Goal: Task Accomplishment & Management: Use online tool/utility

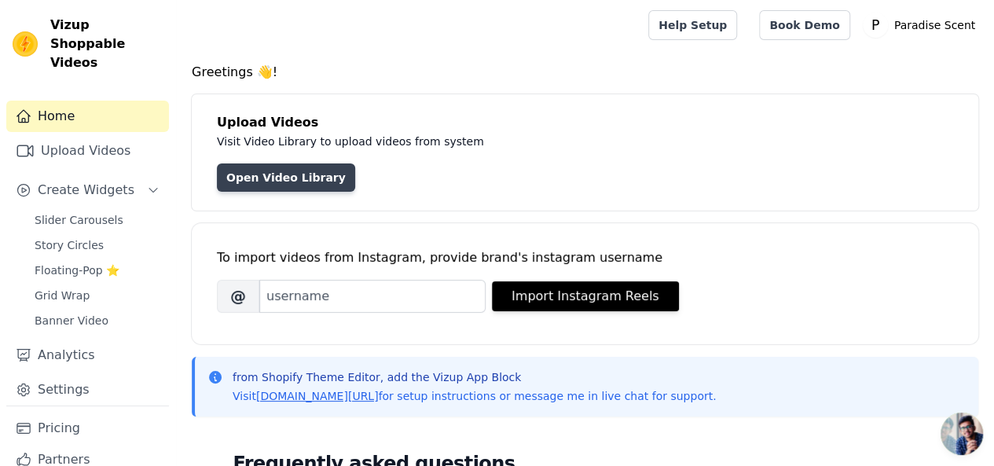
click at [266, 178] on link "Open Video Library" at bounding box center [286, 177] width 138 height 28
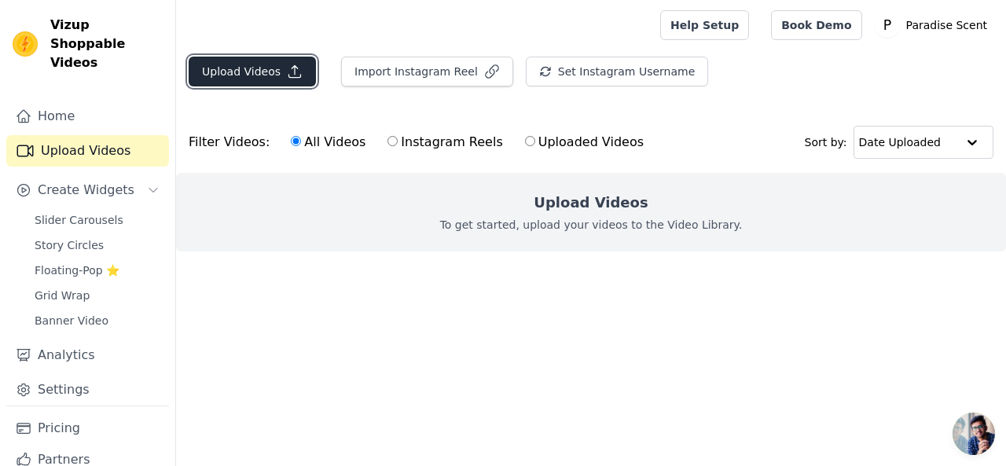
click at [228, 76] on button "Upload Videos" at bounding box center [252, 72] width 127 height 30
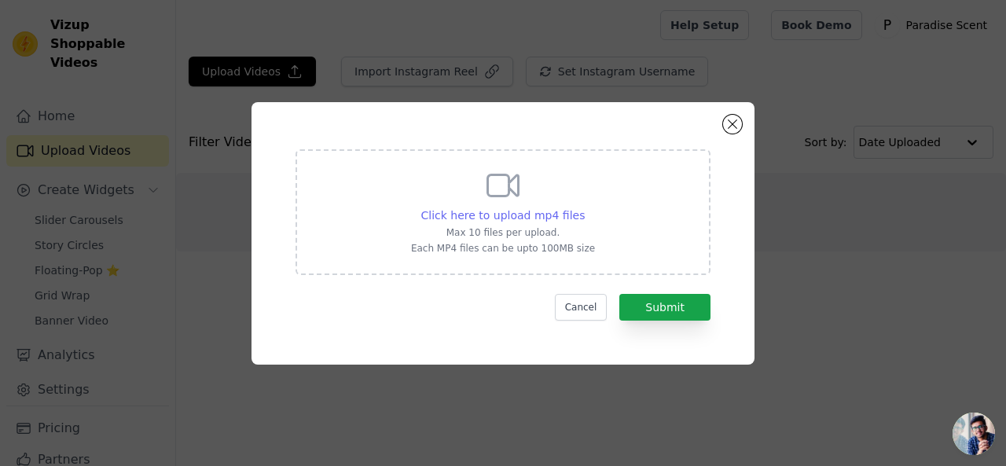
click at [539, 214] on span "Click here to upload mp4 files" at bounding box center [503, 215] width 164 height 13
click at [584, 207] on input "Click here to upload mp4 files Max 10 files per upload. Each MP4 files can be u…" at bounding box center [584, 207] width 1 height 1
type input "C:\fakepath\1.mp4"
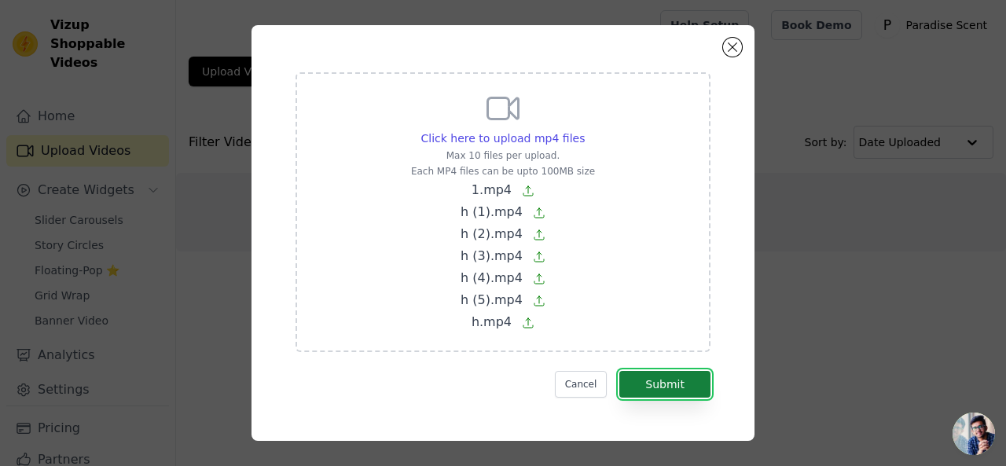
click at [672, 381] on button "Submit" at bounding box center [664, 384] width 91 height 27
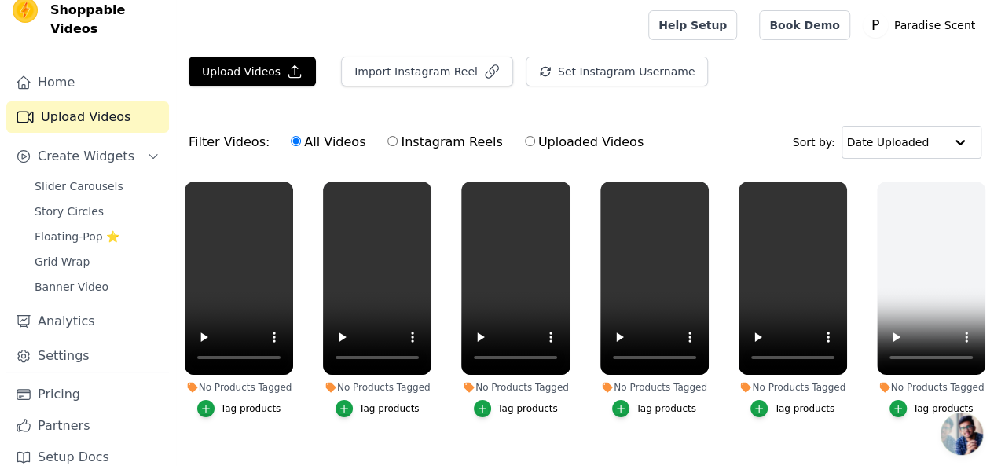
click at [724, 54] on main "Upload Videos Import Instagram Reel Set Instagram Username Import Latest IG Ree…" at bounding box center [585, 338] width 818 height 576
click at [773, 122] on div "Filter Videos: All Videos Instagram Reels Uploaded Videos Sort by: Date Uploaded" at bounding box center [585, 142] width 818 height 61
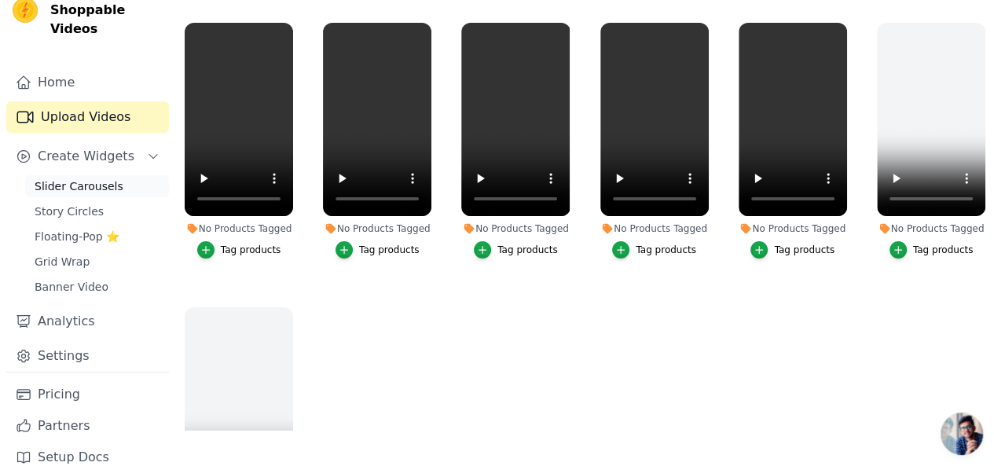
click at [71, 178] on span "Slider Carousels" at bounding box center [79, 186] width 89 height 16
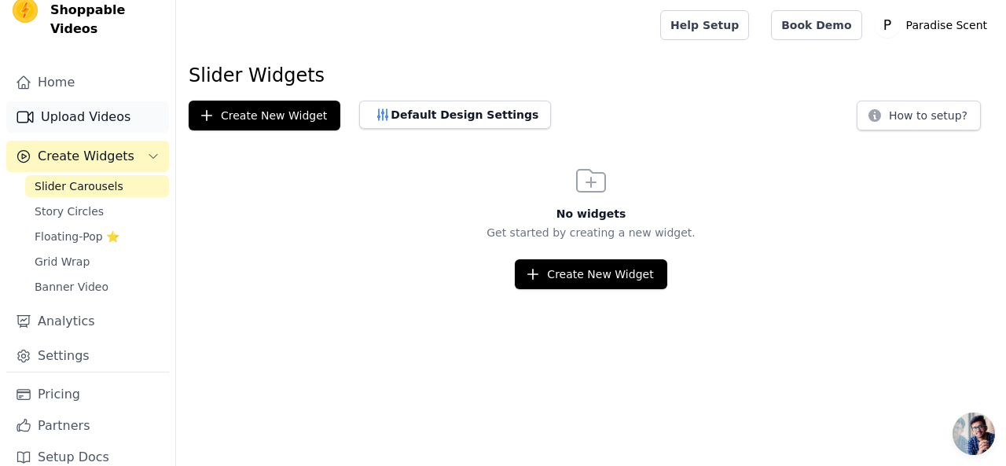
click at [91, 110] on link "Upload Videos" at bounding box center [87, 116] width 163 height 31
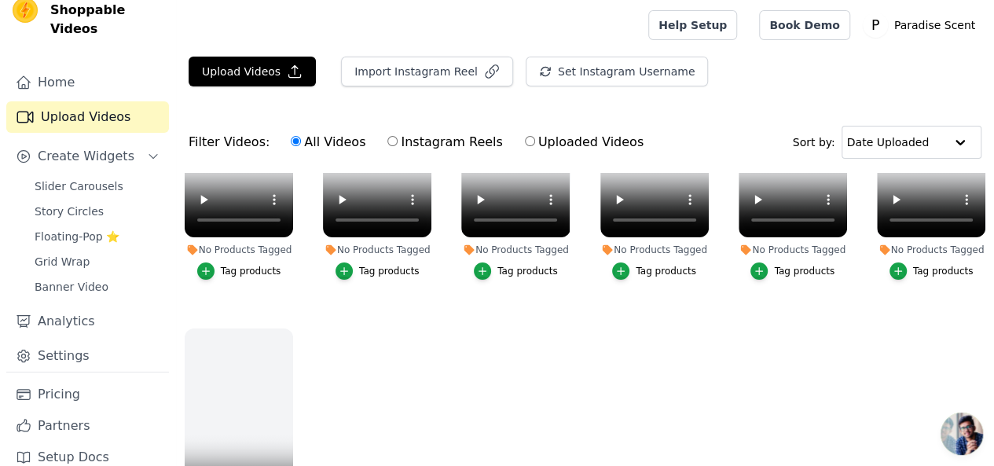
scroll to position [159, 0]
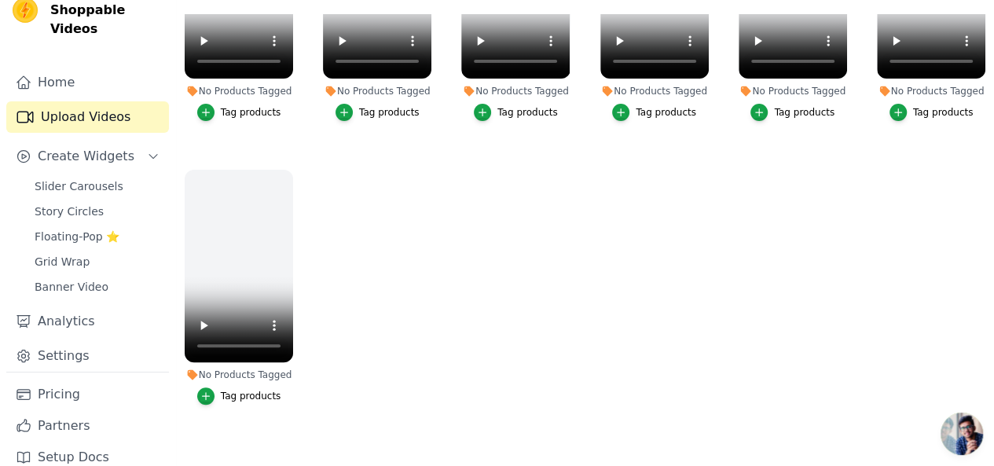
click at [579, 353] on ul "No Products Tagged Tag products No Products Tagged Tag products No Products Tag…" at bounding box center [585, 222] width 818 height 416
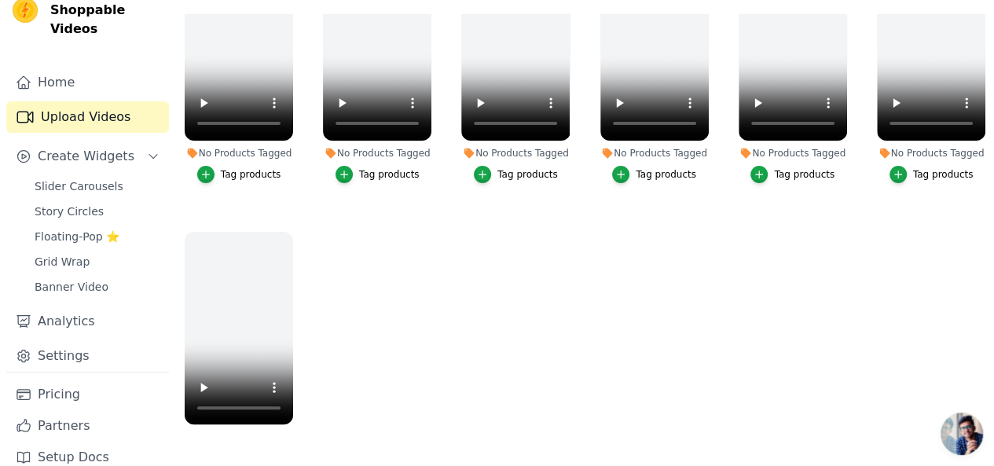
scroll to position [71, 0]
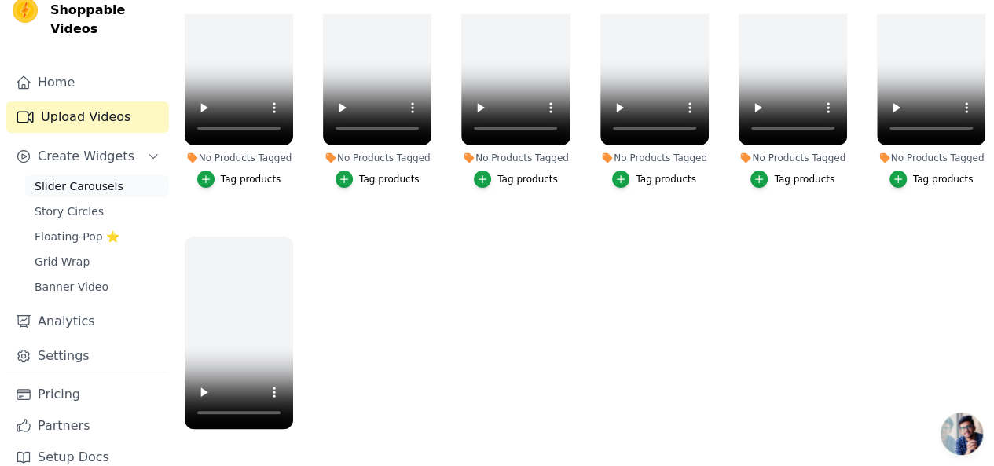
click at [68, 178] on span "Slider Carousels" at bounding box center [79, 186] width 89 height 16
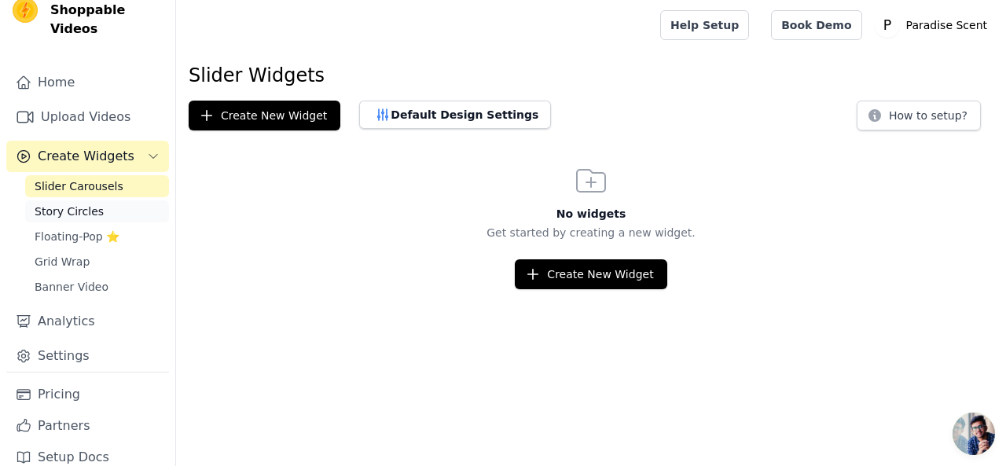
click at [64, 203] on span "Story Circles" at bounding box center [69, 211] width 69 height 16
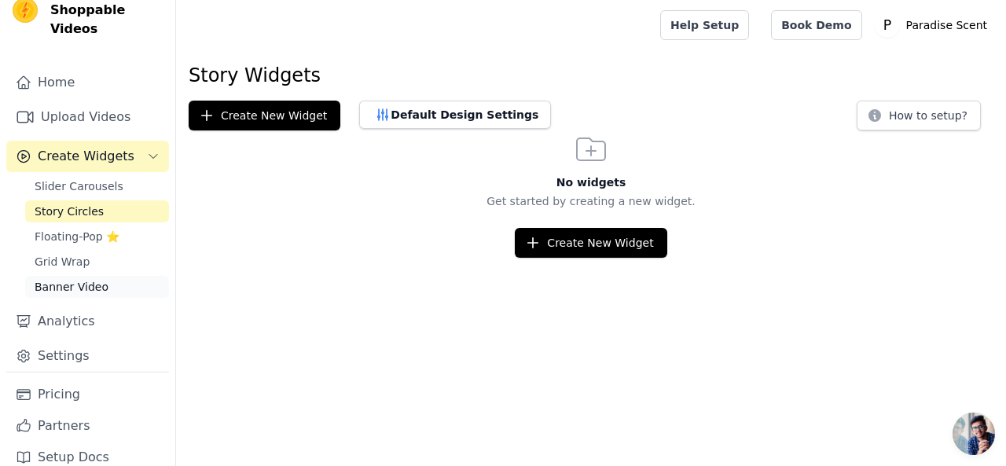
click at [66, 279] on span "Banner Video" at bounding box center [72, 287] width 74 height 16
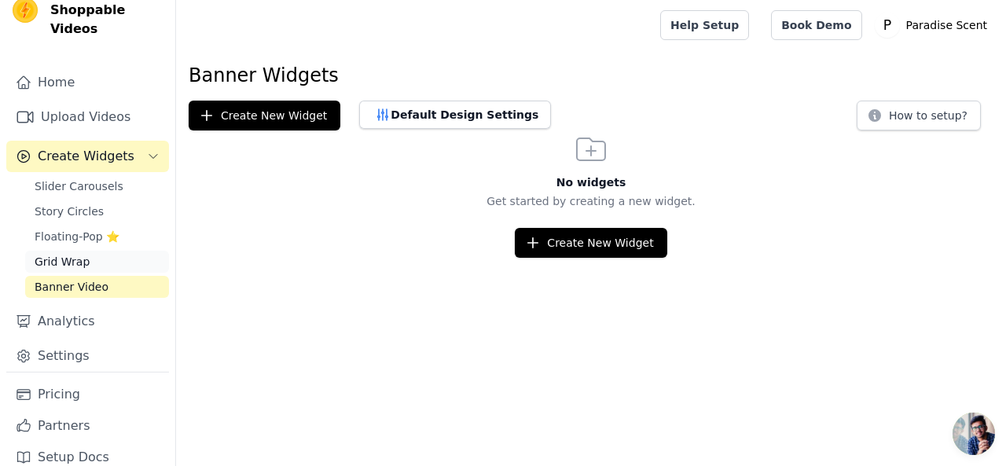
click at [79, 254] on span "Grid Wrap" at bounding box center [62, 262] width 55 height 16
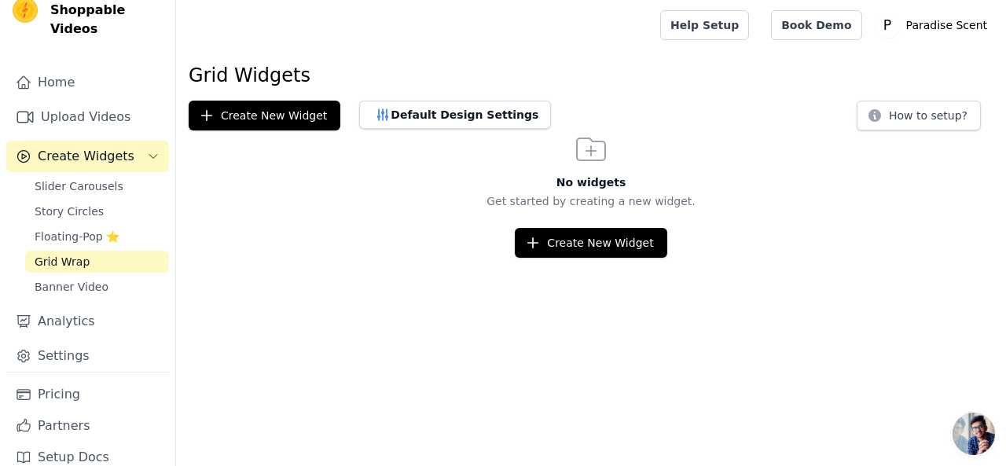
click at [134, 141] on button "Create Widgets" at bounding box center [87, 156] width 163 height 31
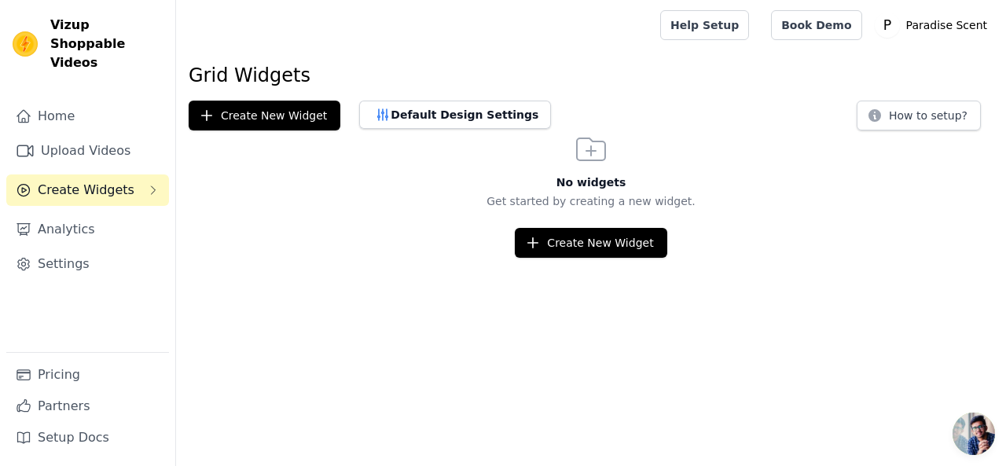
click at [134, 176] on button "Create Widgets" at bounding box center [87, 189] width 163 height 31
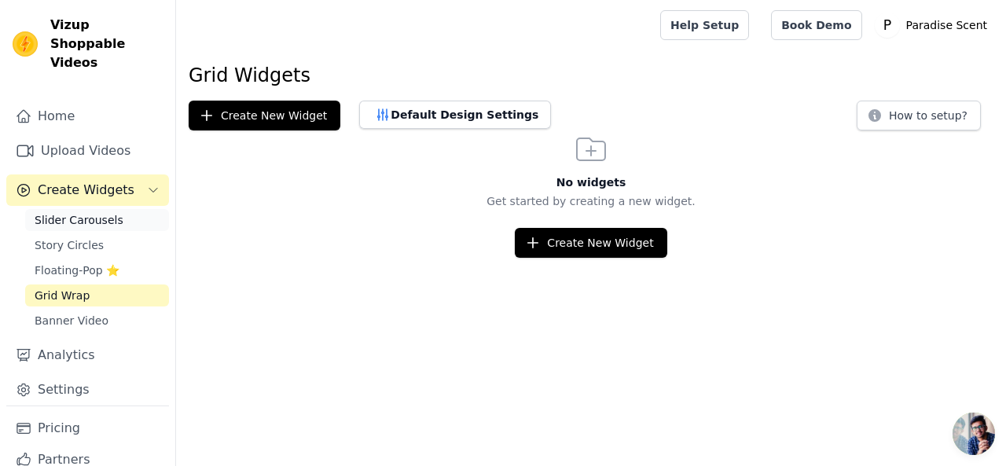
click at [85, 212] on span "Slider Carousels" at bounding box center [79, 220] width 89 height 16
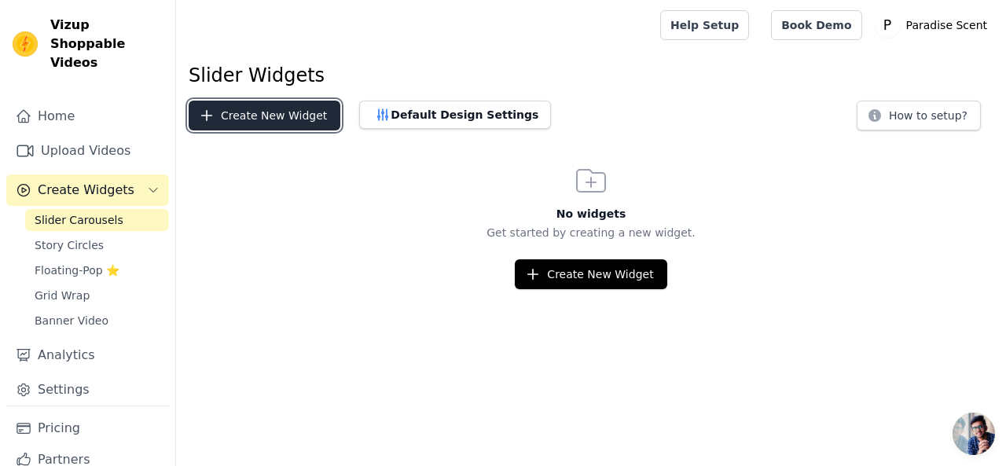
click at [263, 123] on button "Create New Widget" at bounding box center [265, 116] width 152 height 30
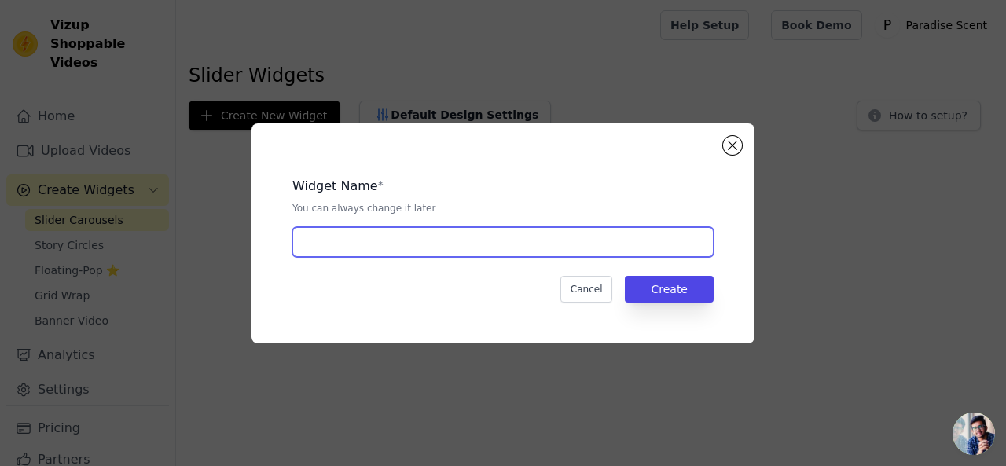
click at [444, 231] on input "text" at bounding box center [502, 242] width 421 height 30
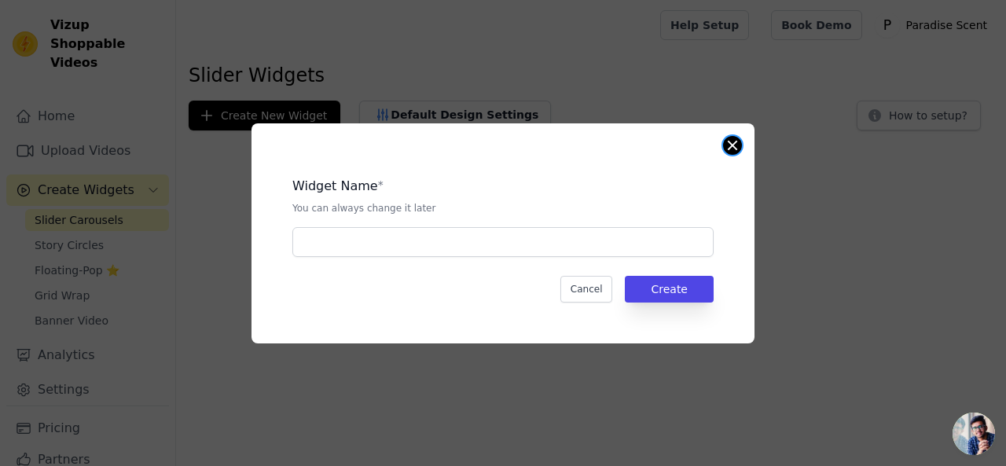
click at [734, 148] on button "Close modal" at bounding box center [732, 145] width 19 height 19
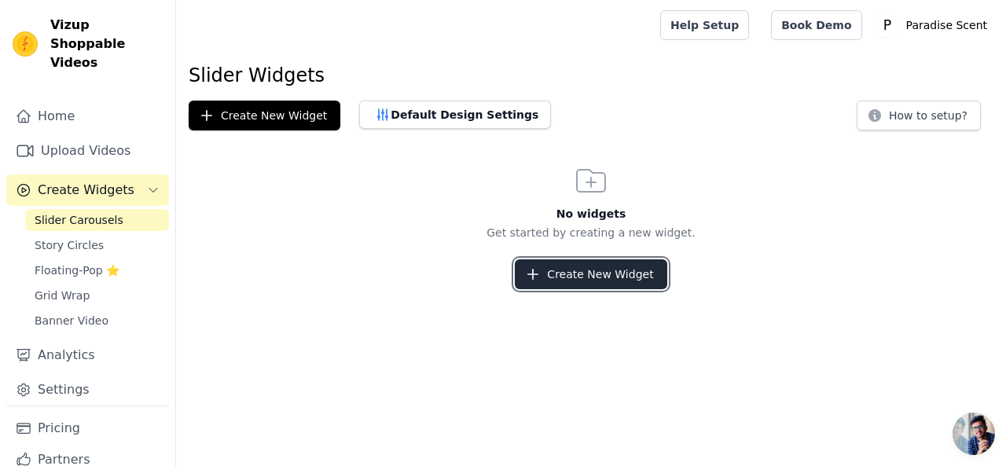
click at [561, 277] on button "Create New Widget" at bounding box center [591, 274] width 152 height 30
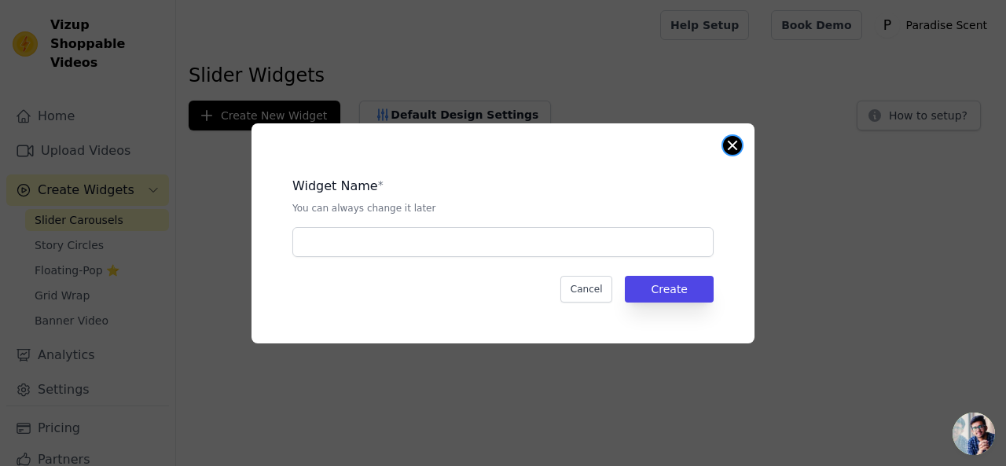
click at [732, 142] on button "Close modal" at bounding box center [732, 145] width 19 height 19
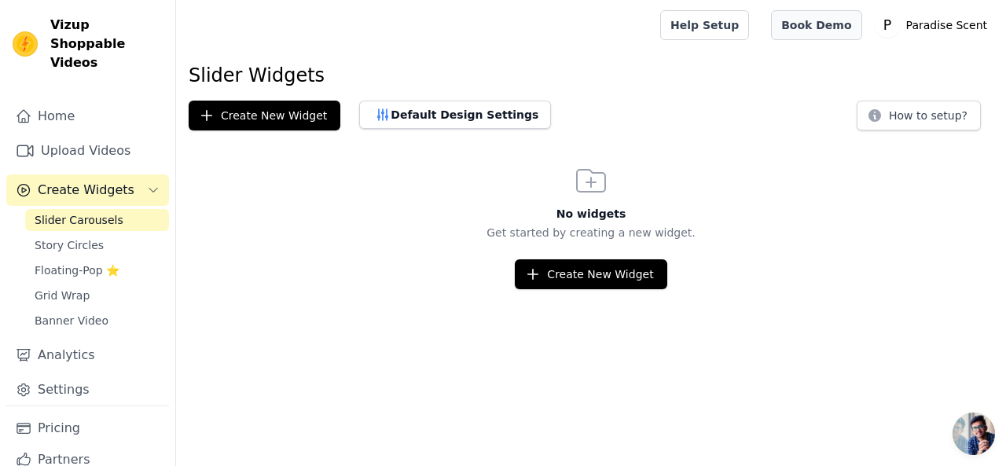
click at [820, 27] on link "Book Demo" at bounding box center [816, 25] width 90 height 30
